Goal: Find contact information: Find contact information

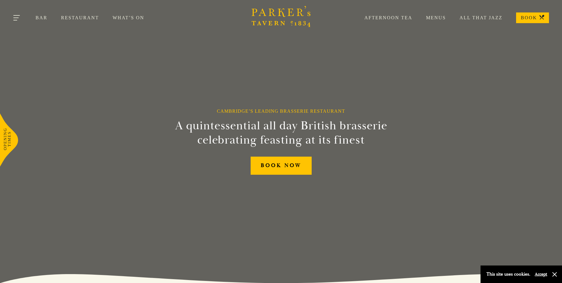
click at [18, 17] on button "Toggle navigation" at bounding box center [16, 18] width 25 height 25
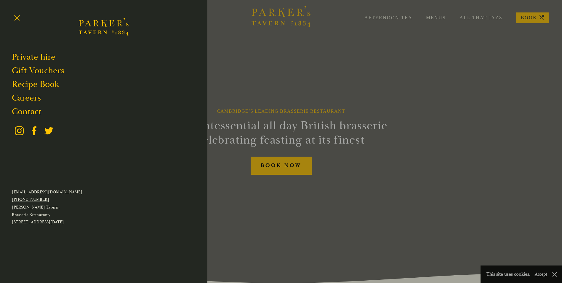
click at [479, 19] on div at bounding box center [281, 141] width 562 height 283
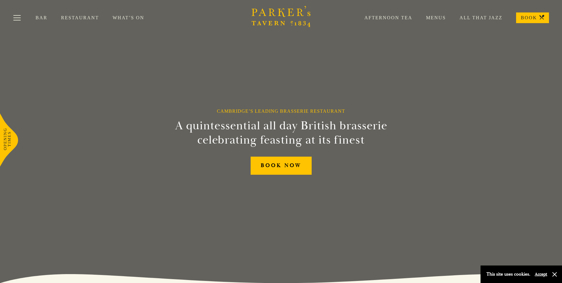
click at [480, 18] on link "All That Jazz" at bounding box center [474, 18] width 57 height 6
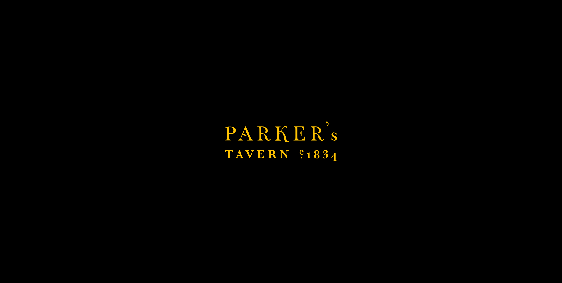
scroll to position [117, 0]
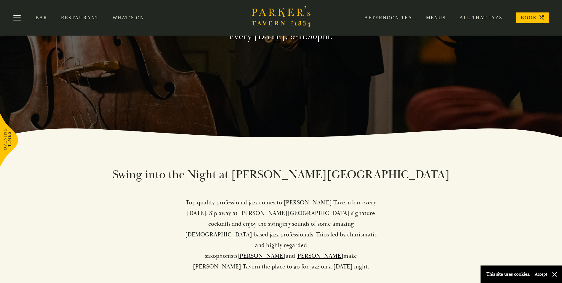
scroll to position [30, 0]
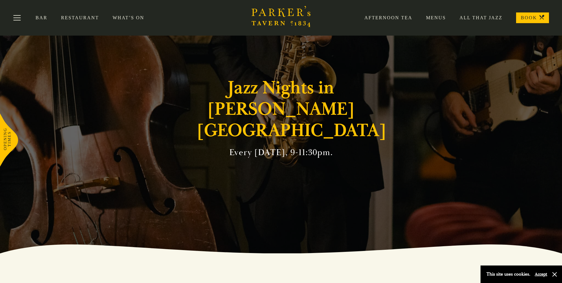
click at [439, 17] on link "Menus" at bounding box center [429, 18] width 33 height 6
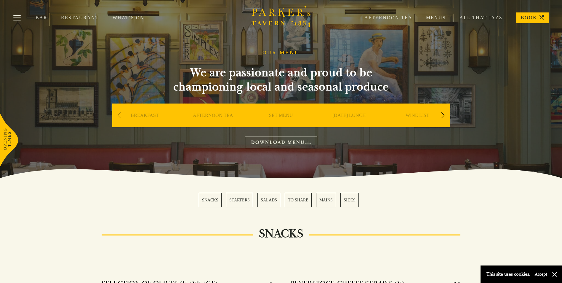
click at [528, 17] on link "BOOK" at bounding box center [532, 17] width 33 height 11
click at [19, 17] on button "Toggle navigation" at bounding box center [16, 18] width 25 height 25
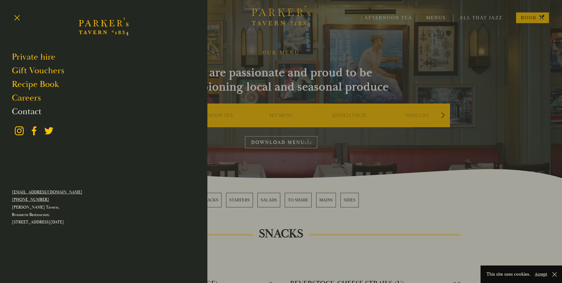
click at [23, 108] on link "Contact" at bounding box center [27, 111] width 30 height 11
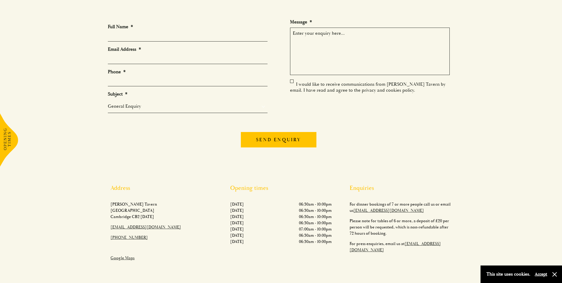
scroll to position [59, 0]
drag, startPoint x: 162, startPoint y: 229, endPoint x: 100, endPoint y: 229, distance: 62.2
click at [100, 229] on div "Address Parker's Tavern Regent Street Cambridge CB2 1AD​ hello@parkerstavern.co…" at bounding box center [281, 224] width 415 height 81
copy link "[EMAIL_ADDRESS][DOMAIN_NAME]"
